Goal: Navigation & Orientation: Find specific page/section

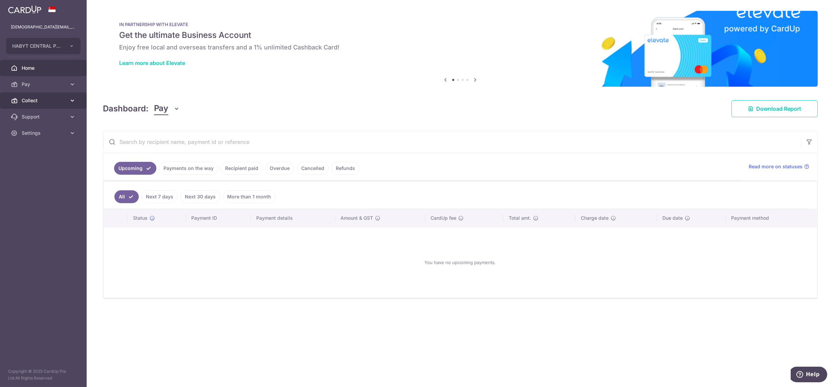
click at [46, 100] on span "Collect" at bounding box center [44, 100] width 45 height 7
click at [46, 116] on span "Dashboard" at bounding box center [44, 116] width 45 height 7
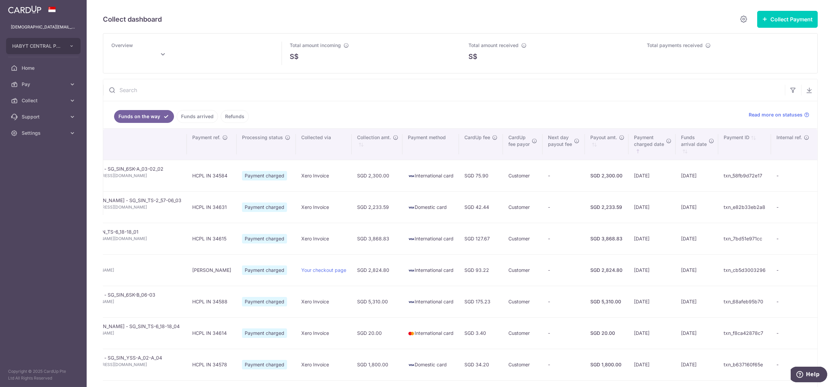
scroll to position [0, 248]
type input "[DATE]"
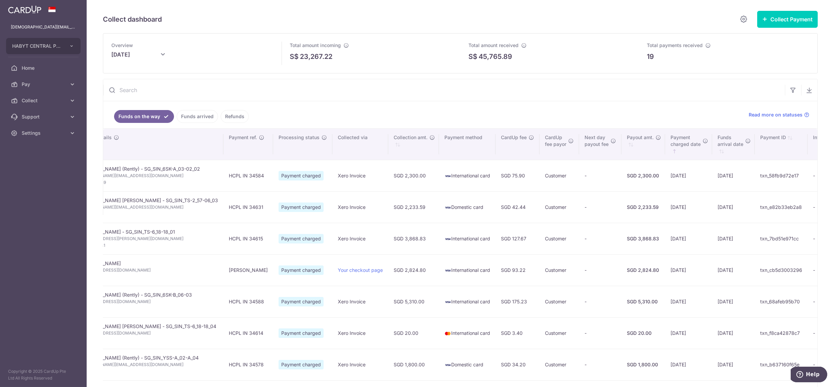
scroll to position [0, 307]
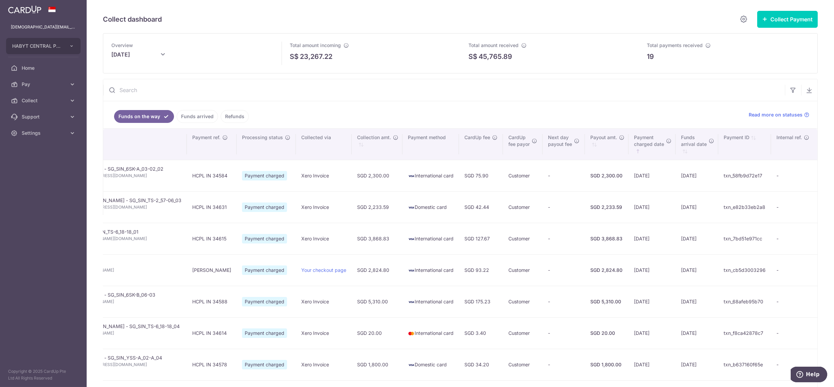
drag, startPoint x: 55, startPoint y: 49, endPoint x: 59, endPoint y: 60, distance: 11.1
click at [55, 49] on span "HABYT CENTRAL PTE. LTD." at bounding box center [37, 46] width 50 height 7
